Goal: Information Seeking & Learning: Learn about a topic

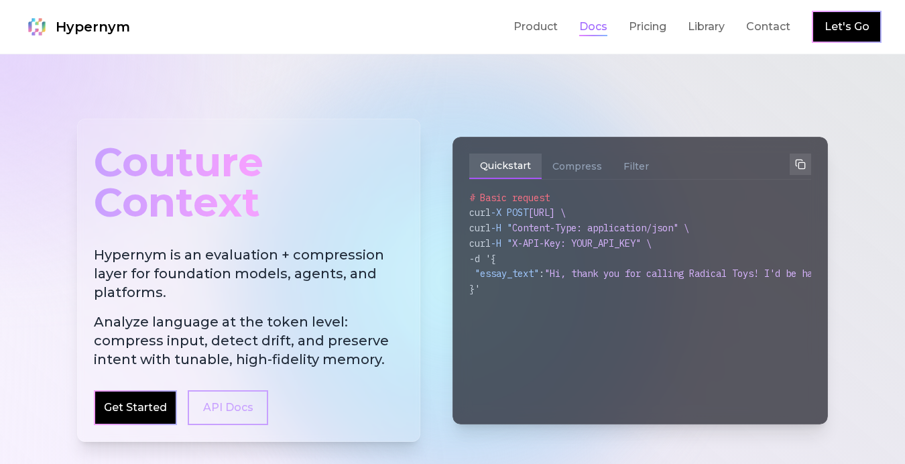
click at [605, 29] on link "Docs" at bounding box center [593, 27] width 28 height 16
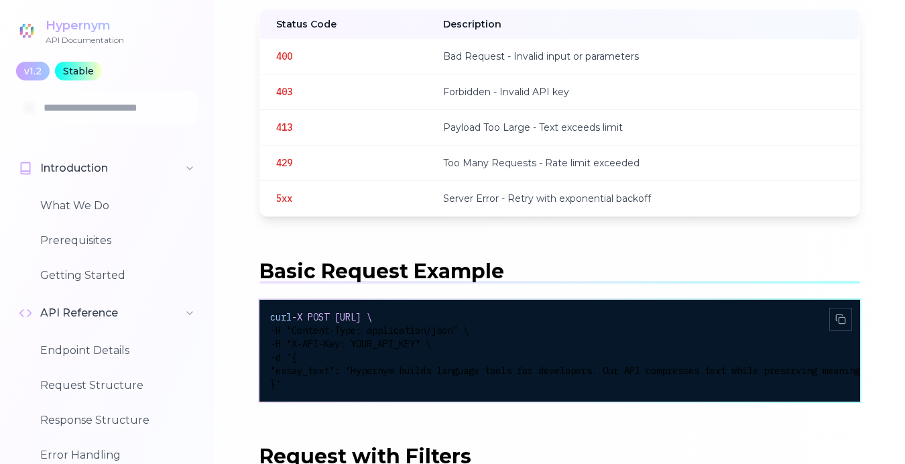
scroll to position [2591, 0]
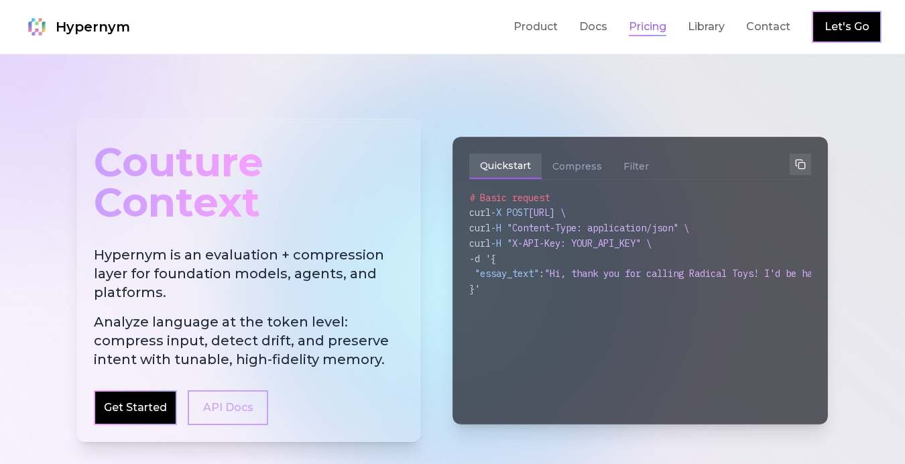
click at [652, 27] on link "Pricing" at bounding box center [648, 27] width 38 height 16
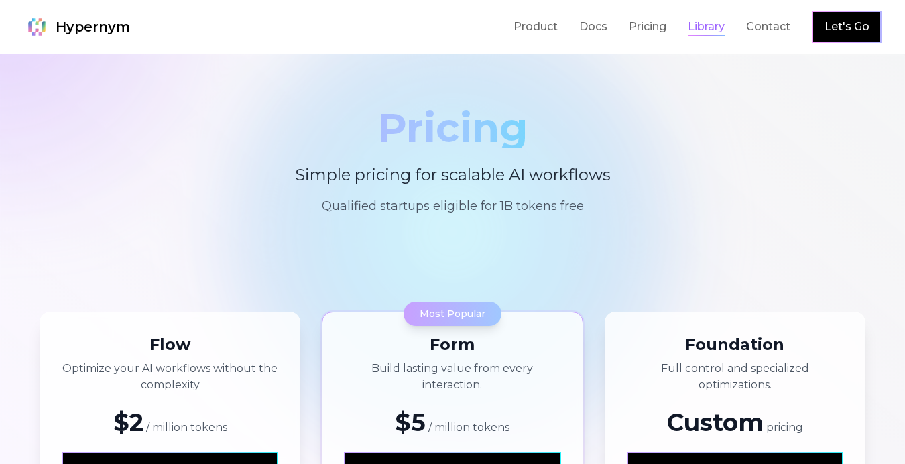
click at [699, 19] on link "Library" at bounding box center [706, 27] width 37 height 16
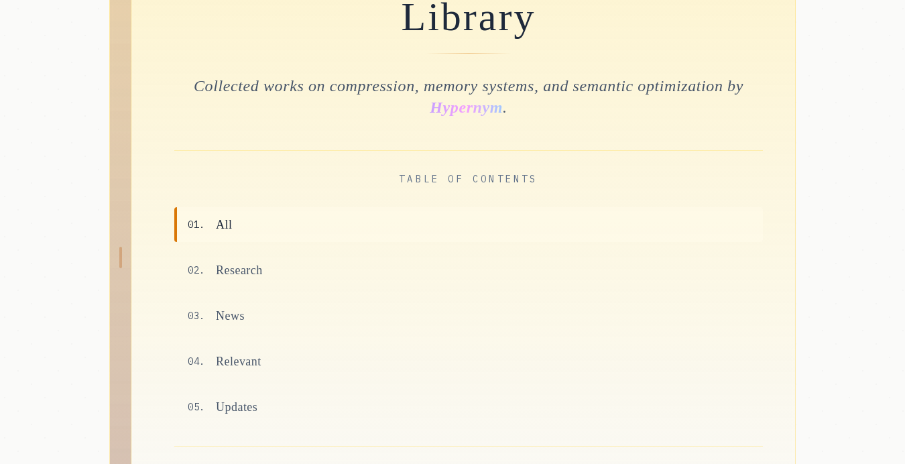
scroll to position [225, 0]
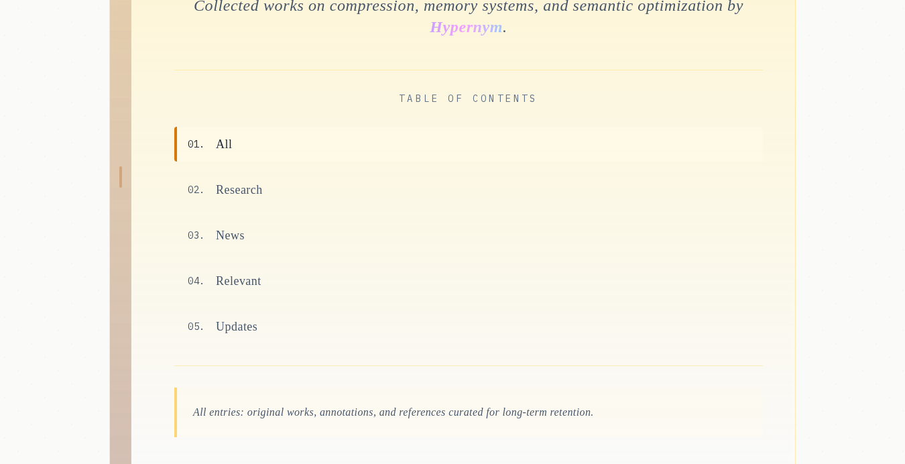
click at [232, 145] on span "All" at bounding box center [224, 144] width 16 height 19
click at [233, 188] on span "Research" at bounding box center [239, 189] width 47 height 19
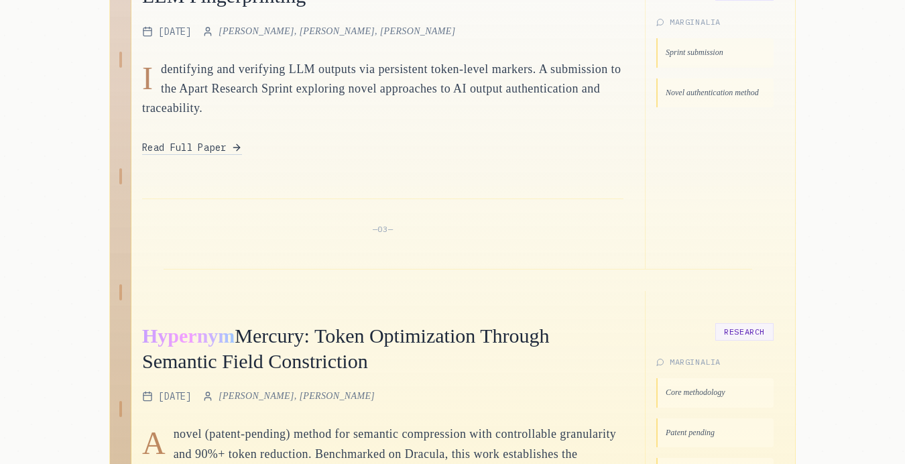
scroll to position [744, 0]
click at [221, 148] on span "Read Full Paper" at bounding box center [184, 147] width 84 height 13
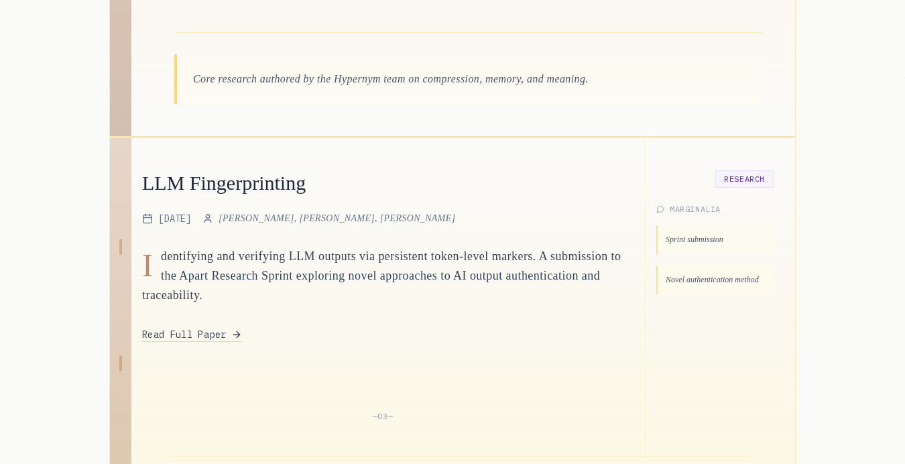
scroll to position [611, 0]
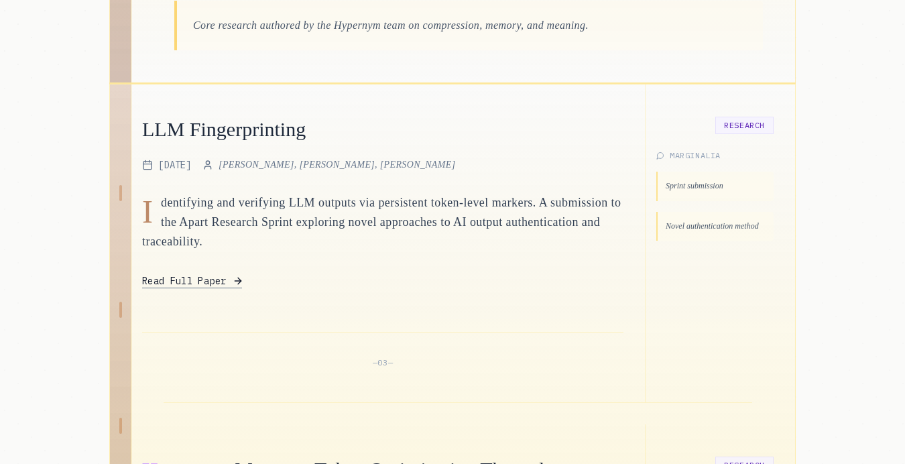
click at [212, 283] on span "Read Full Paper" at bounding box center [184, 280] width 84 height 13
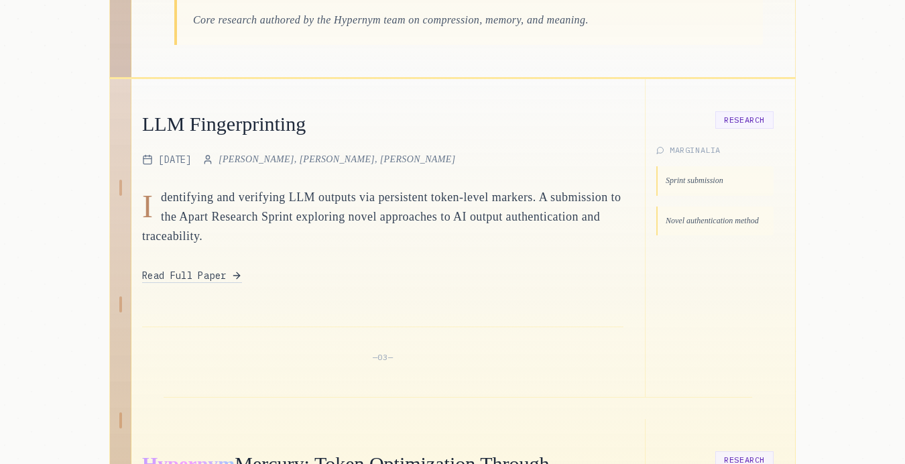
scroll to position [617, 0]
click at [203, 272] on span "Read Full Paper" at bounding box center [184, 274] width 84 height 13
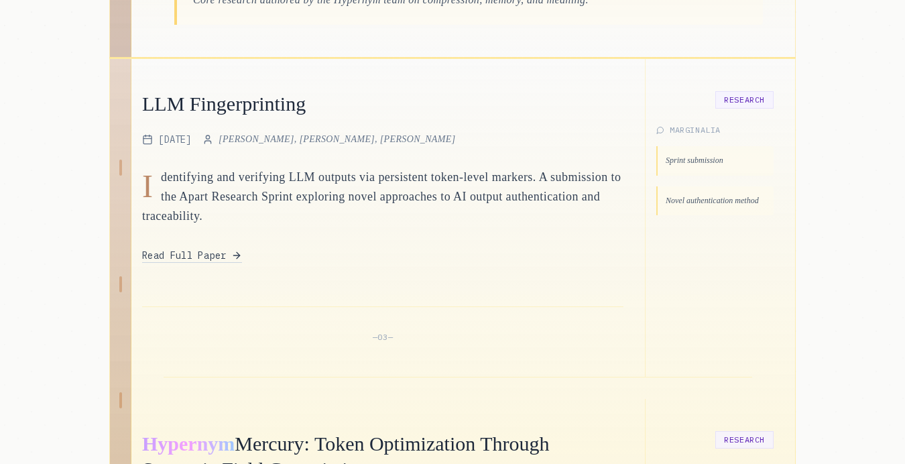
scroll to position [706, 0]
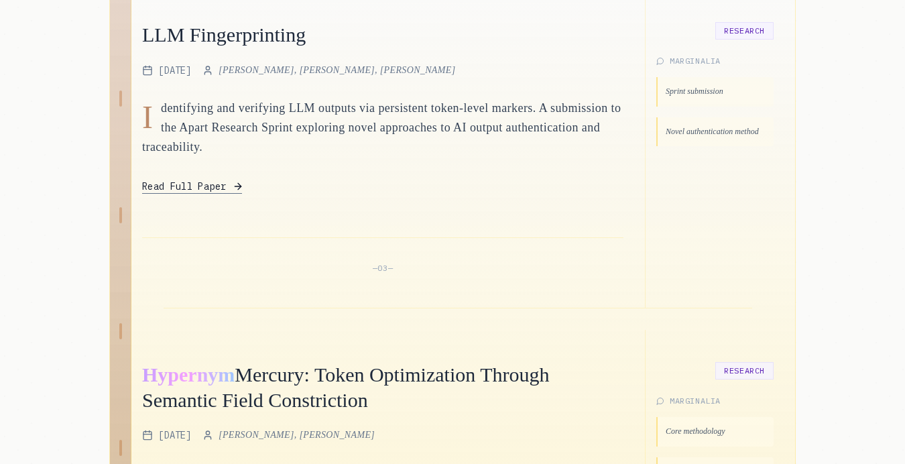
click at [171, 190] on span "Read Full Paper" at bounding box center [184, 186] width 84 height 13
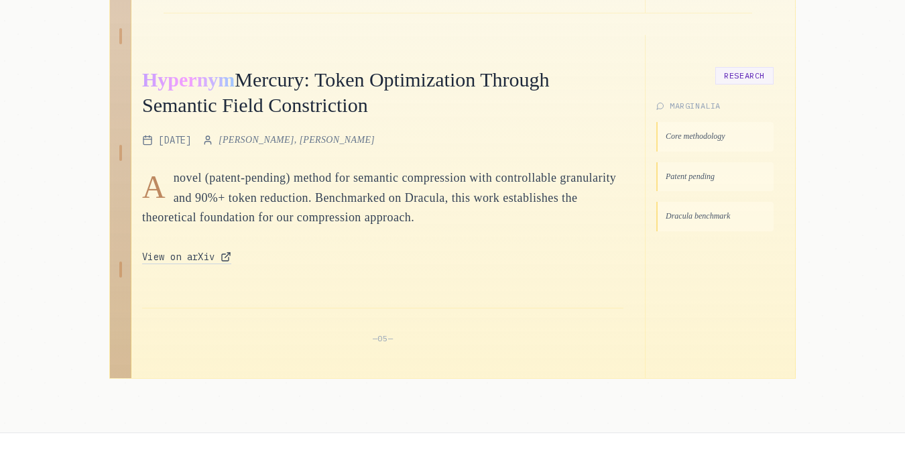
scroll to position [1039, 0]
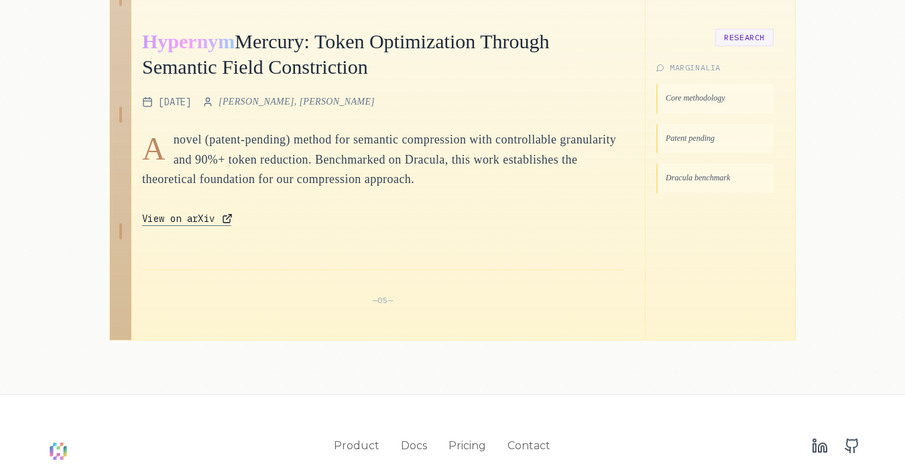
click at [199, 213] on span "View on arXiv" at bounding box center [178, 218] width 73 height 13
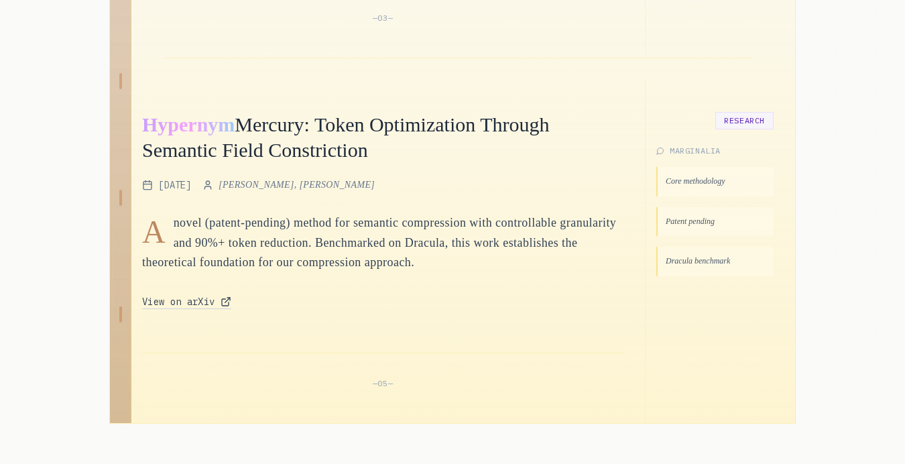
scroll to position [715, 0]
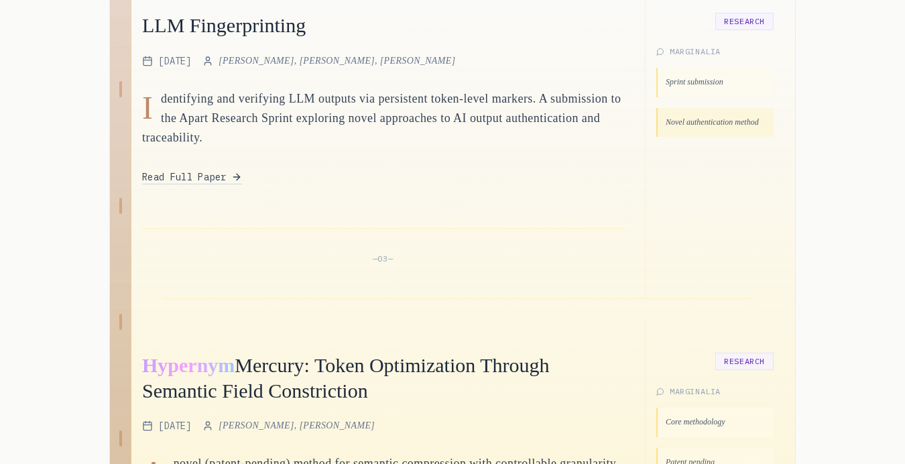
click at [664, 131] on div "Novel authentication method" at bounding box center [714, 122] width 117 height 29
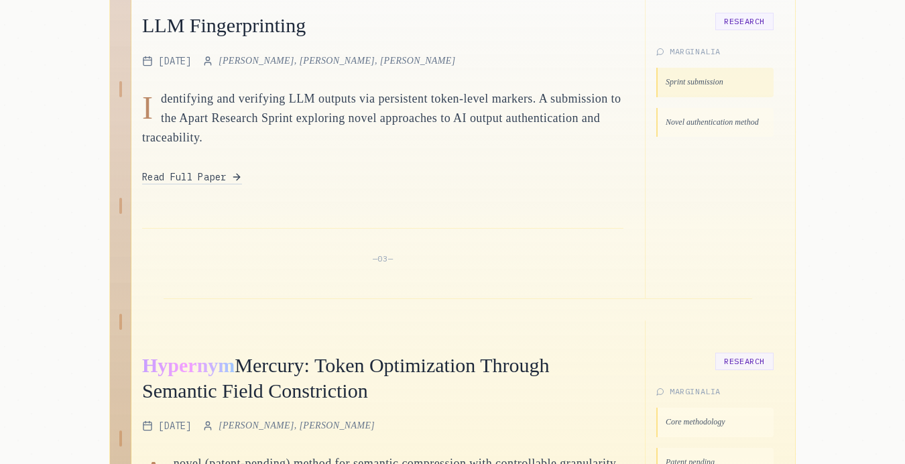
click at [700, 79] on div "Sprint submission" at bounding box center [714, 82] width 117 height 29
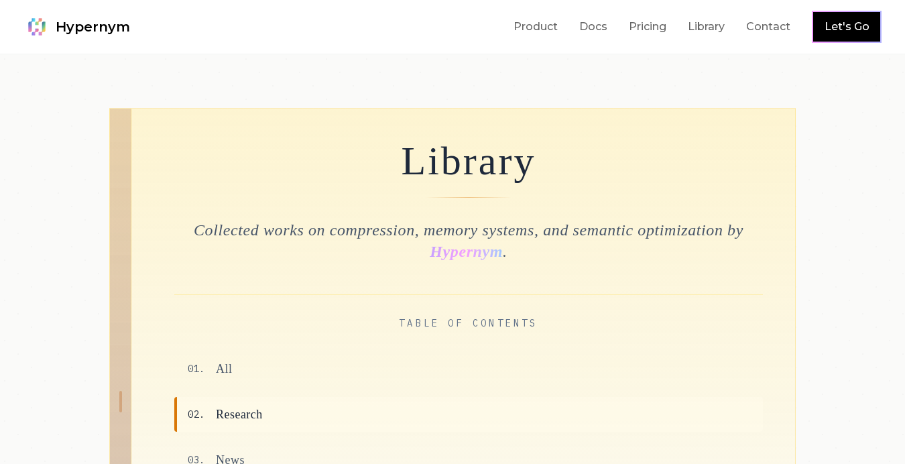
scroll to position [0, 0]
click at [652, 27] on link "Pricing" at bounding box center [648, 27] width 38 height 16
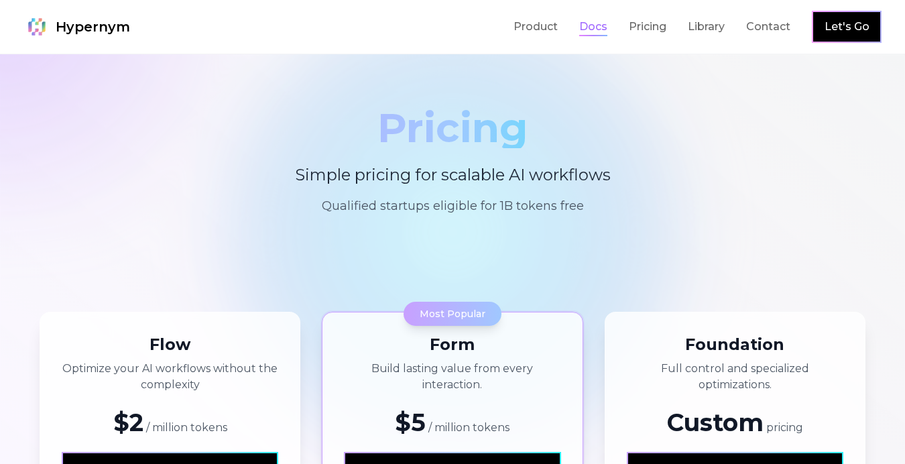
click at [588, 33] on link "Docs" at bounding box center [593, 27] width 28 height 16
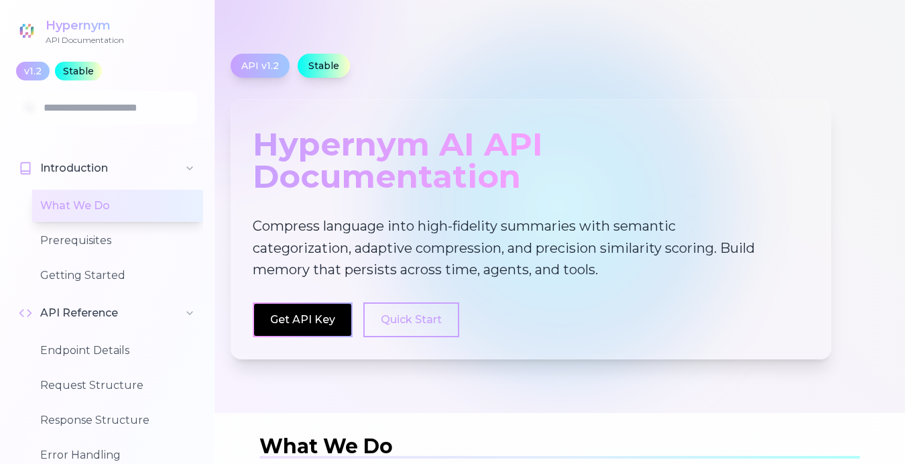
scroll to position [-7, 0]
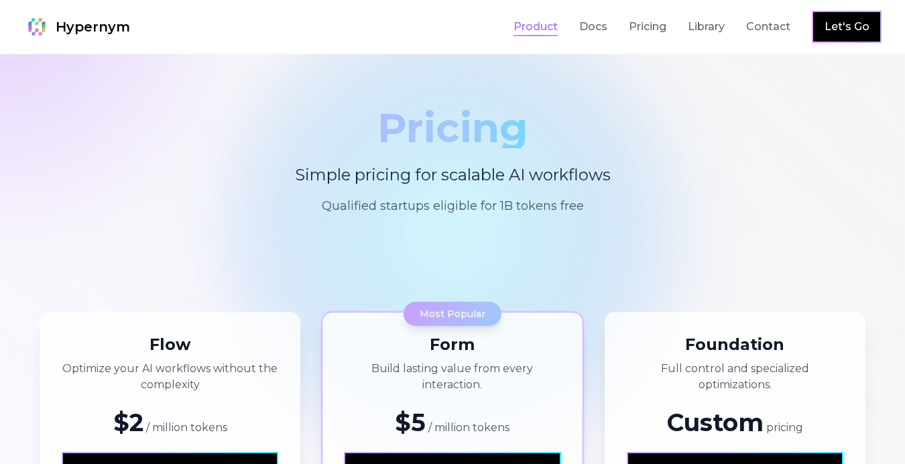
click at [523, 32] on link "Product" at bounding box center [535, 27] width 44 height 16
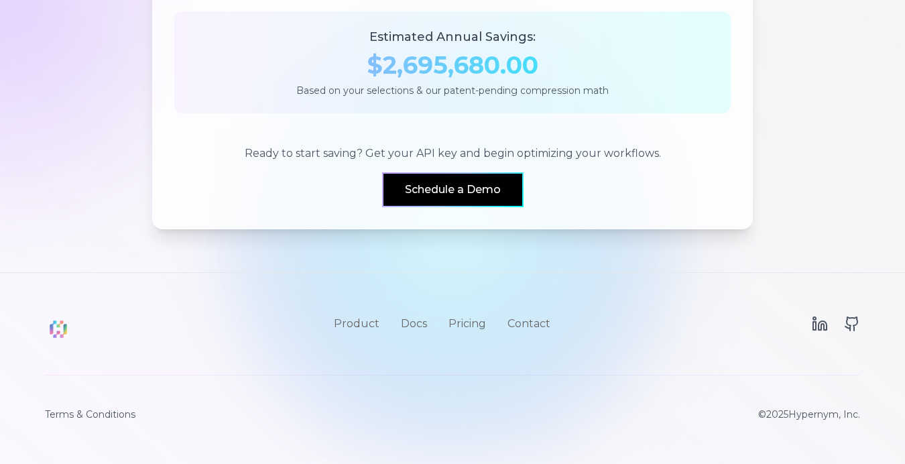
scroll to position [1446, 0]
click at [856, 326] on icon at bounding box center [852, 324] width 16 height 16
